Goal: Task Accomplishment & Management: Use online tool/utility

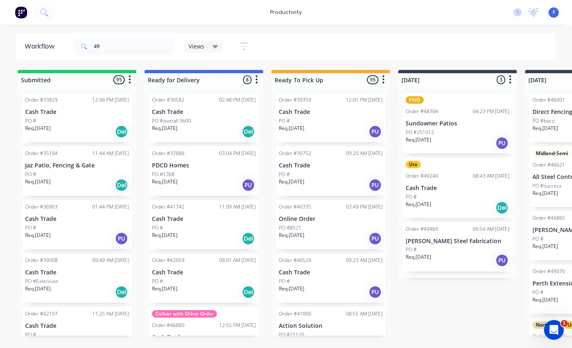
type input "492"
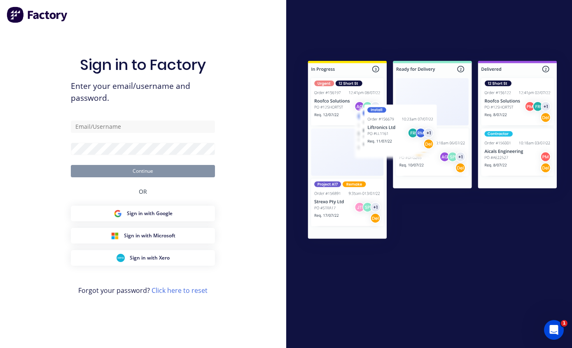
click at [149, 133] on input "text" at bounding box center [143, 127] width 144 height 12
type input "[EMAIL_ADDRESS][DOMAIN_NAME]"
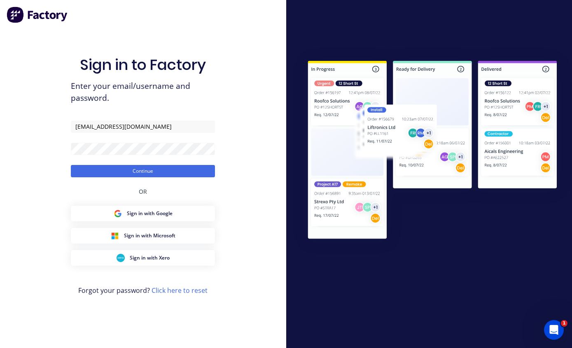
click at [186, 178] on button "Continue" at bounding box center [143, 171] width 144 height 12
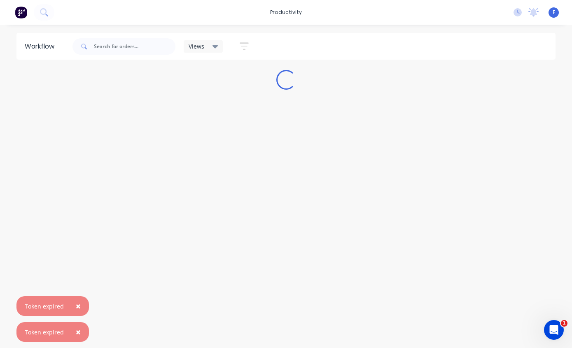
click at [78, 304] on span "×" at bounding box center [78, 307] width 5 height 12
click at [82, 334] on button "×" at bounding box center [78, 333] width 21 height 20
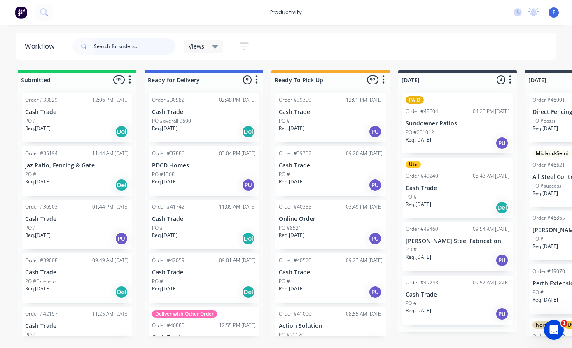
click at [116, 49] on input "text" at bounding box center [135, 46] width 82 height 16
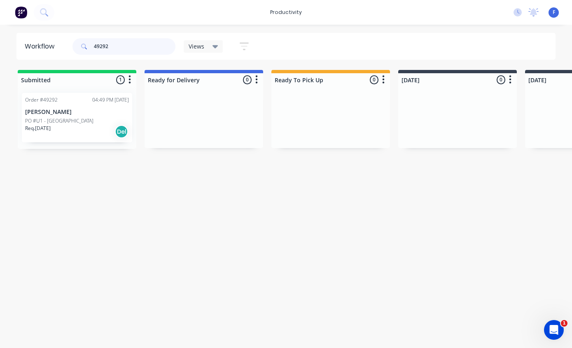
type input "49292"
click at [72, 105] on div "Order #49292 04:49 PM [DATE] [PERSON_NAME] PO #U1 - Riverton Req. [DATE] Del" at bounding box center [77, 117] width 110 height 49
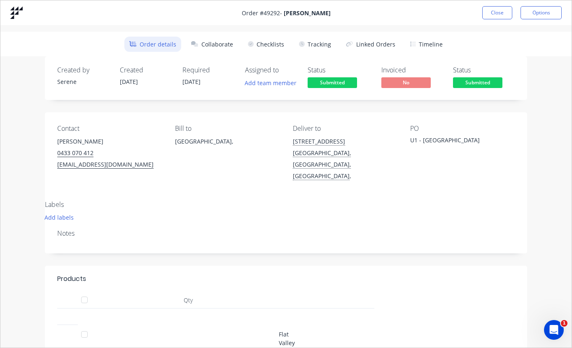
click at [322, 40] on button "Tracking" at bounding box center [315, 44] width 42 height 15
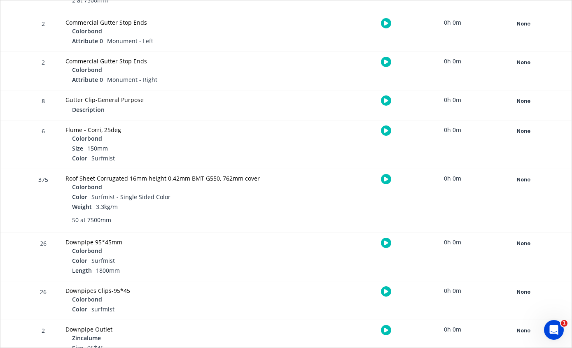
scroll to position [742, 0]
click at [523, 180] on div "None" at bounding box center [523, 180] width 59 height 11
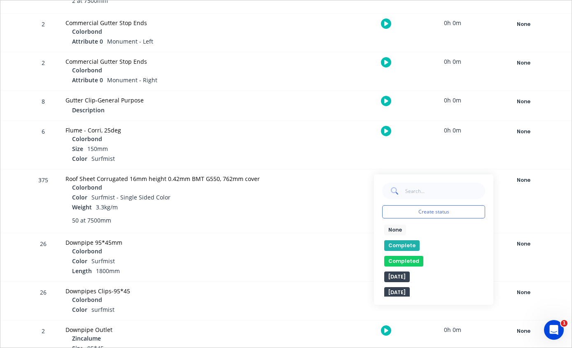
click at [403, 243] on button "Complete" at bounding box center [401, 246] width 35 height 11
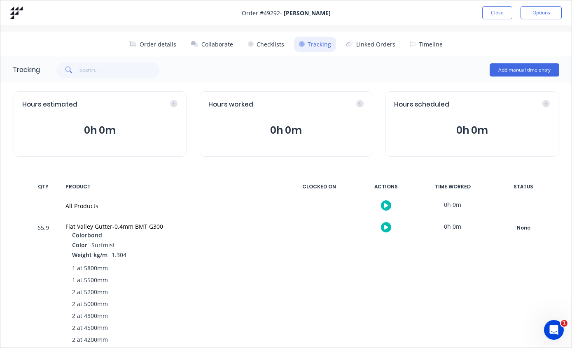
scroll to position [0, 0]
click at [501, 11] on button "Close" at bounding box center [497, 12] width 30 height 13
